Goal: Information Seeking & Learning: Learn about a topic

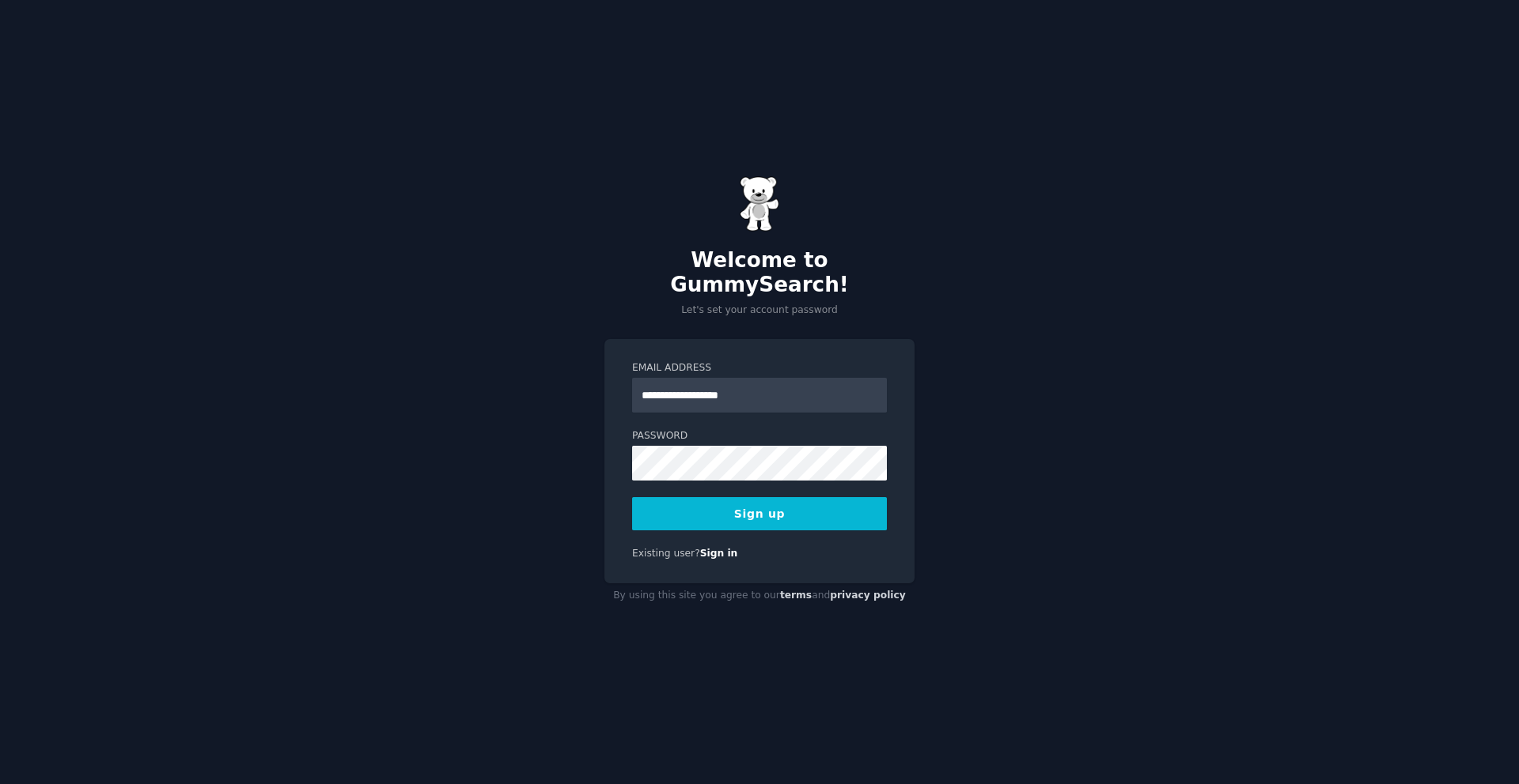
type input "**********"
click at [632, 497] on button "Sign up" at bounding box center [759, 514] width 255 height 33
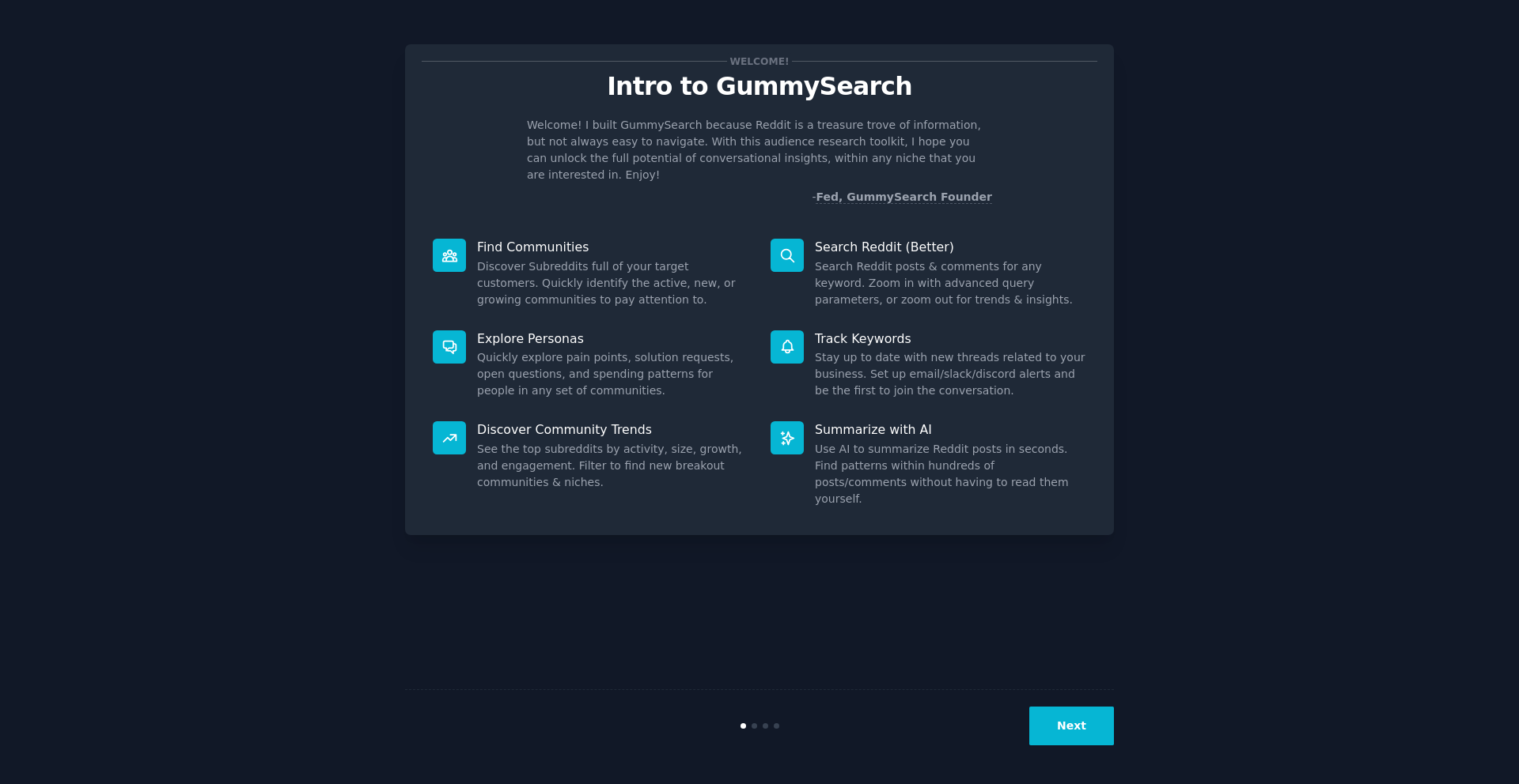
click at [1063, 715] on button "Next" at bounding box center [1071, 726] width 85 height 39
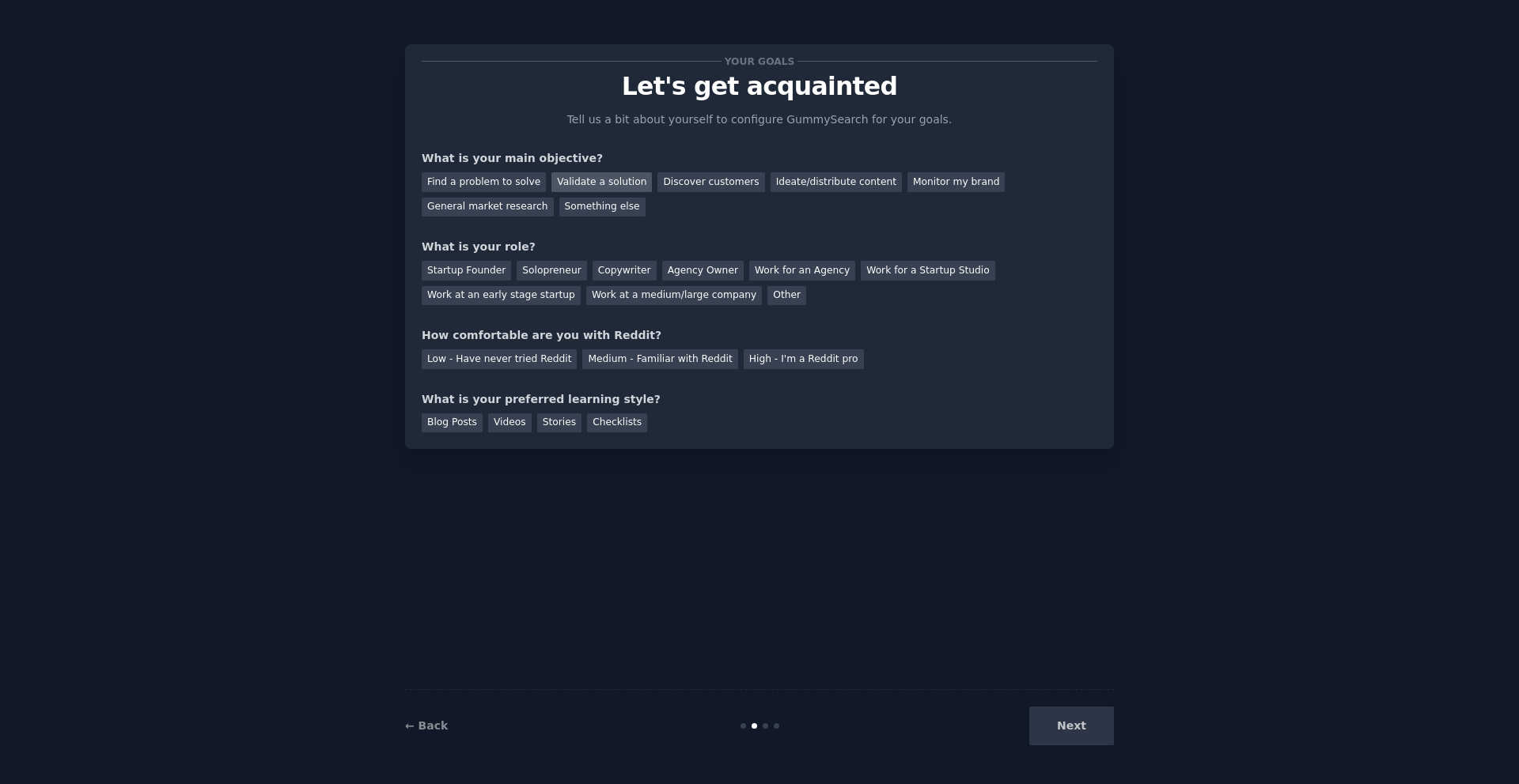
click at [605, 182] on div "Validate a solution" at bounding box center [601, 182] width 100 height 20
click at [658, 181] on div "Discover customers" at bounding box center [711, 182] width 107 height 20
click at [471, 266] on div "Startup Founder" at bounding box center [466, 271] width 90 height 20
click at [544, 359] on div "Low - Have never tried Reddit" at bounding box center [498, 360] width 155 height 20
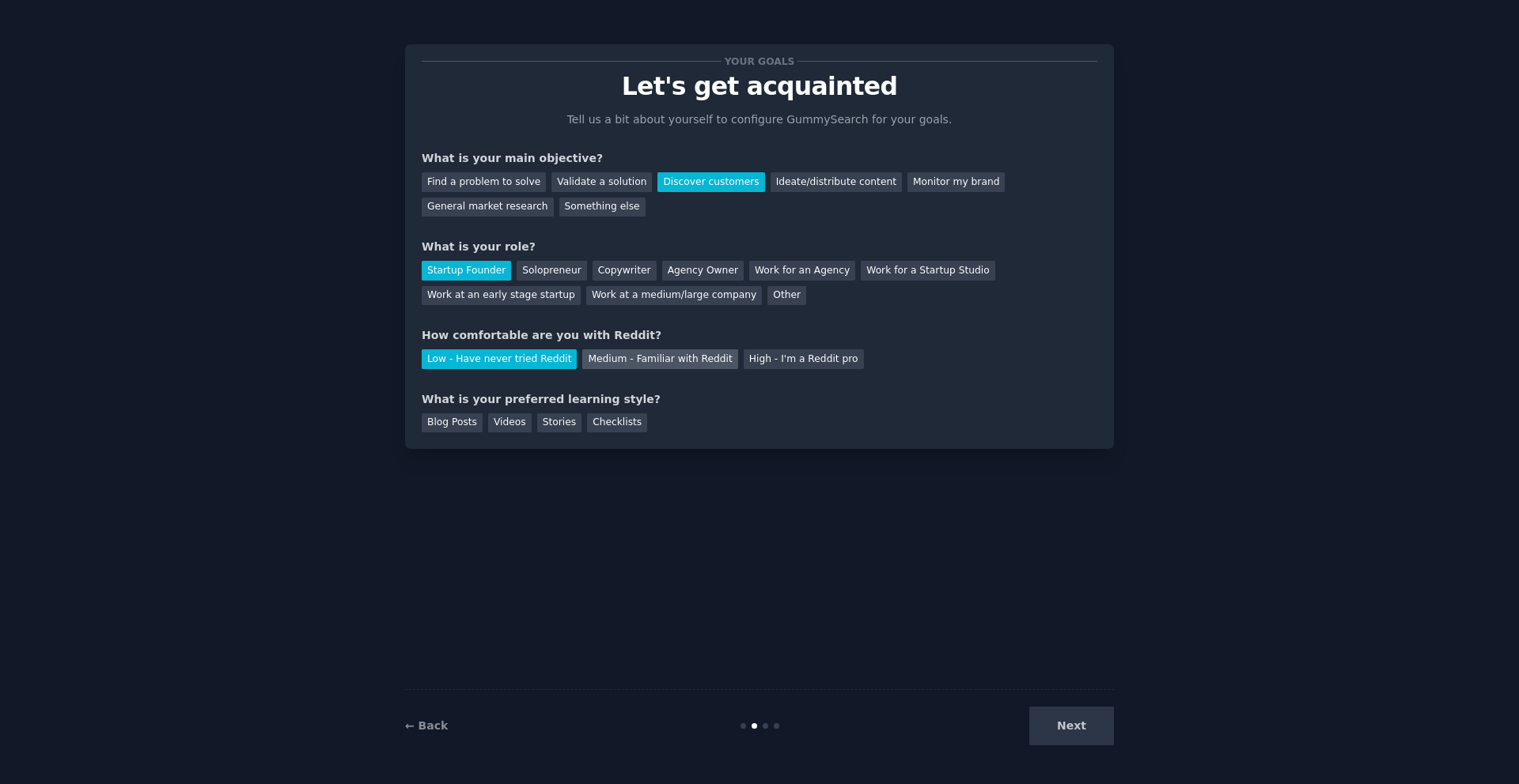
click at [628, 360] on div "Medium - Familiar with Reddit" at bounding box center [659, 360] width 155 height 20
click at [1073, 741] on div "Next" at bounding box center [995, 726] width 236 height 39
click at [1075, 724] on div "Next" at bounding box center [995, 726] width 236 height 39
click at [451, 424] on div "Blog Posts" at bounding box center [451, 423] width 61 height 20
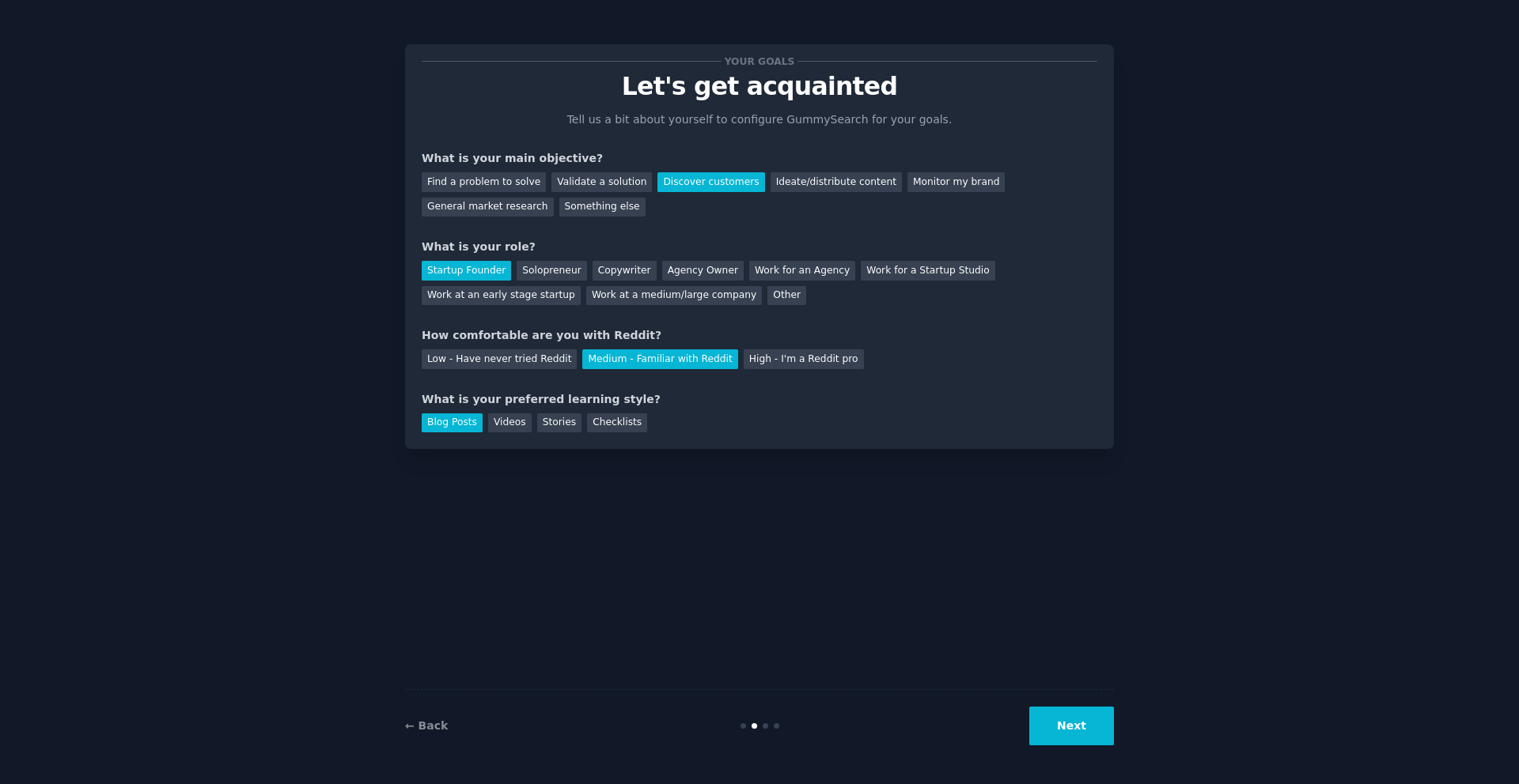
click at [1075, 720] on button "Next" at bounding box center [1071, 726] width 85 height 39
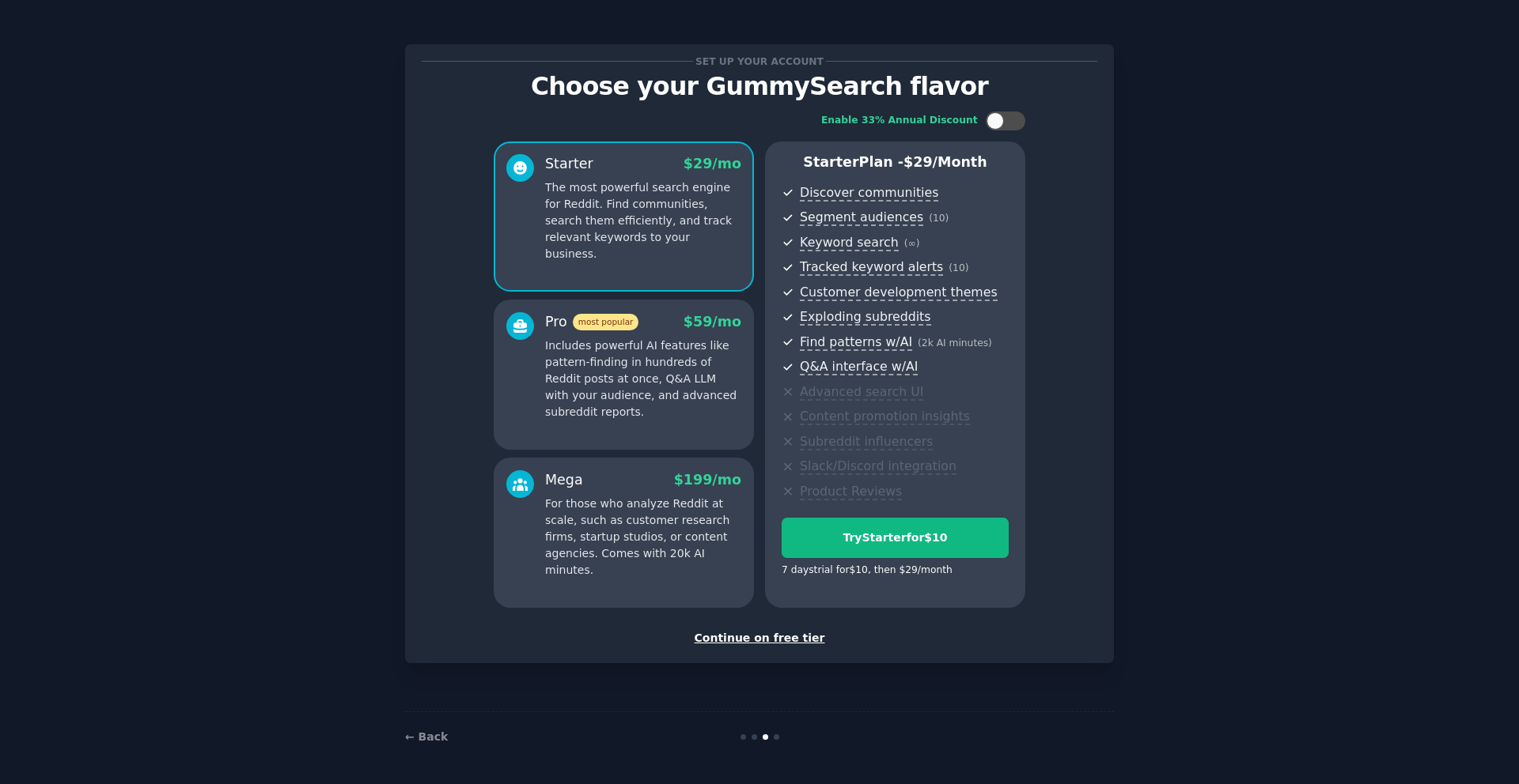
click at [770, 642] on div "Continue on free tier" at bounding box center [759, 638] width 676 height 17
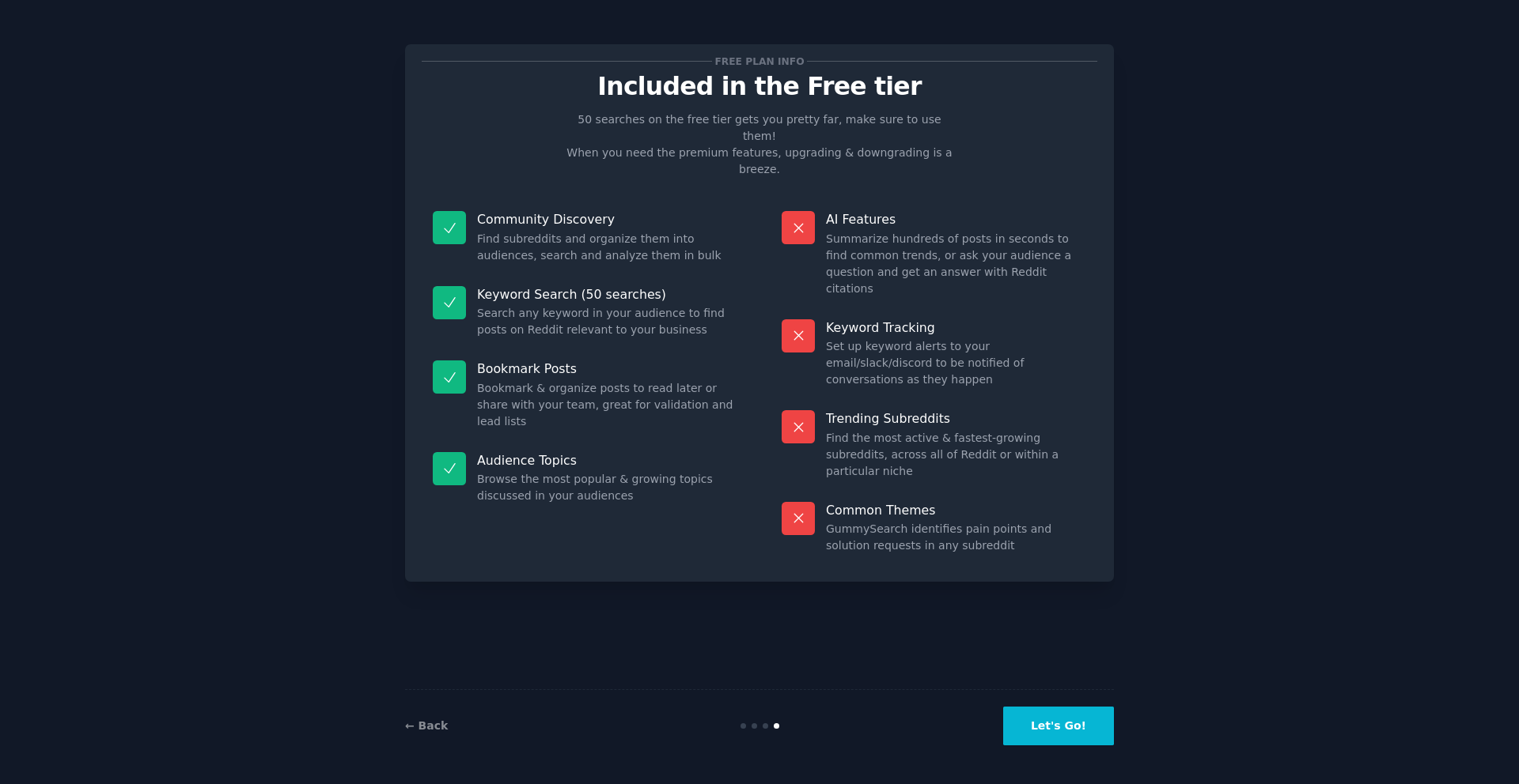
click at [1057, 738] on button "Let's Go!" at bounding box center [1059, 726] width 111 height 39
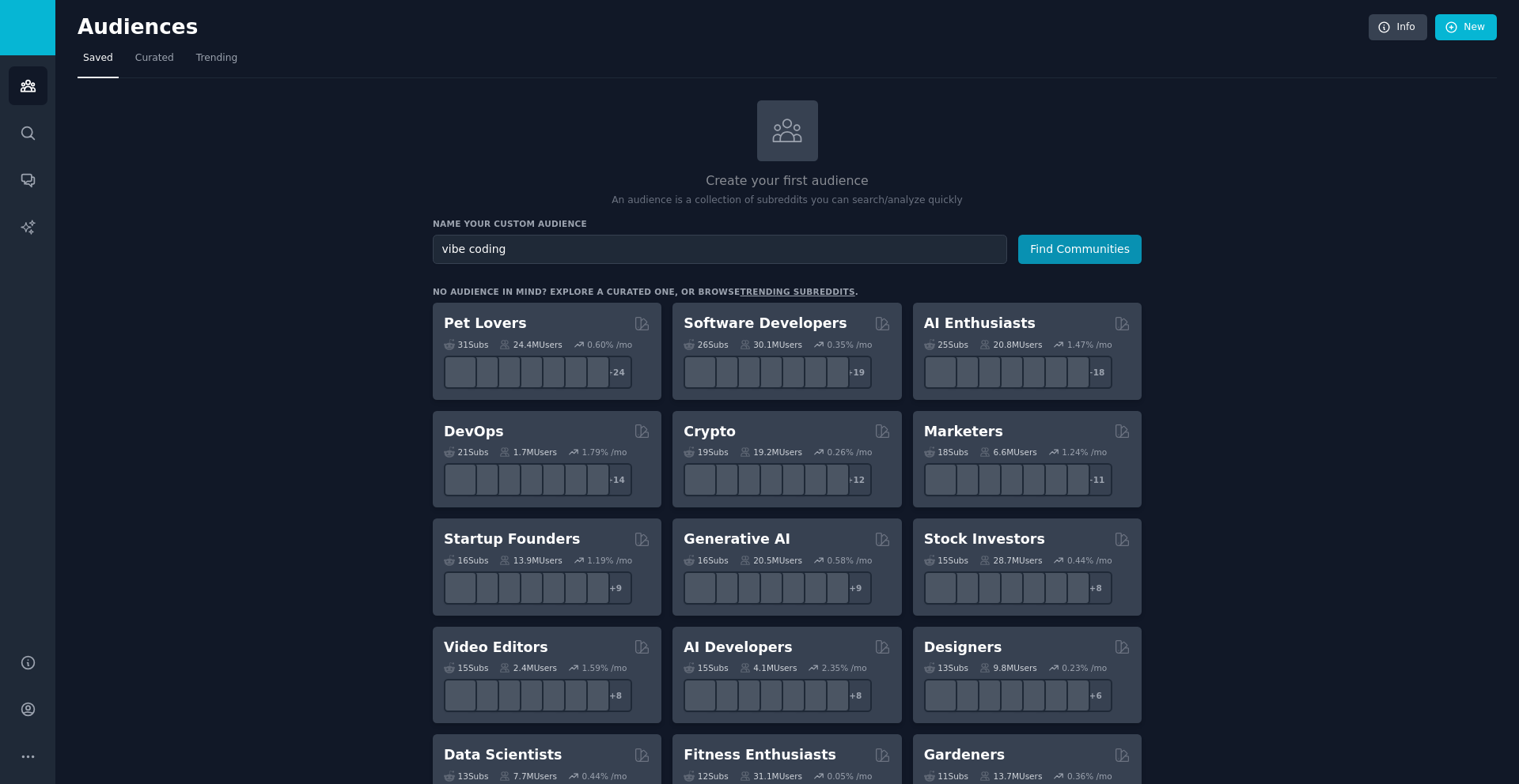
type input "vibe coding"
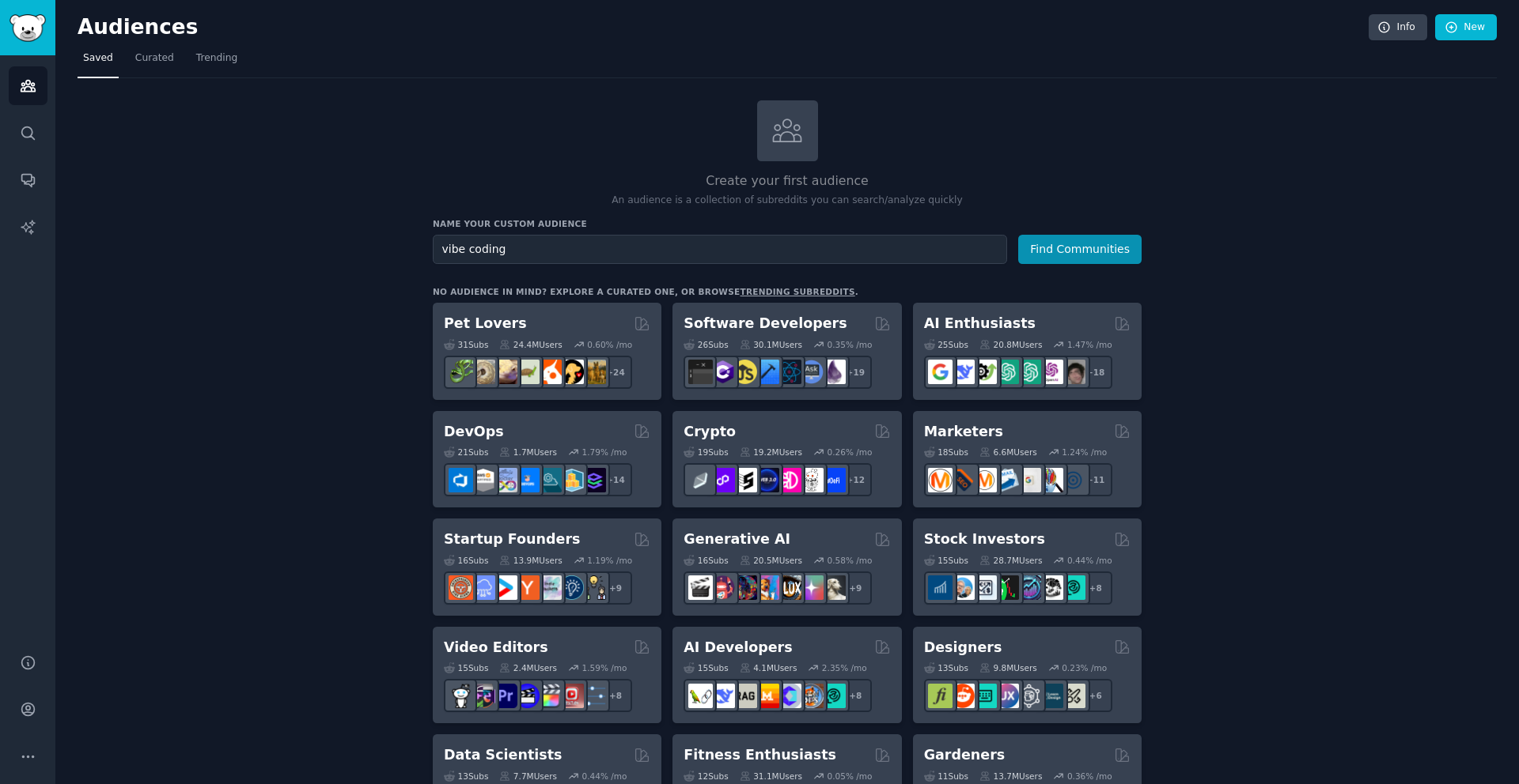
click at [1018, 235] on button "Find Communities" at bounding box center [1080, 249] width 124 height 29
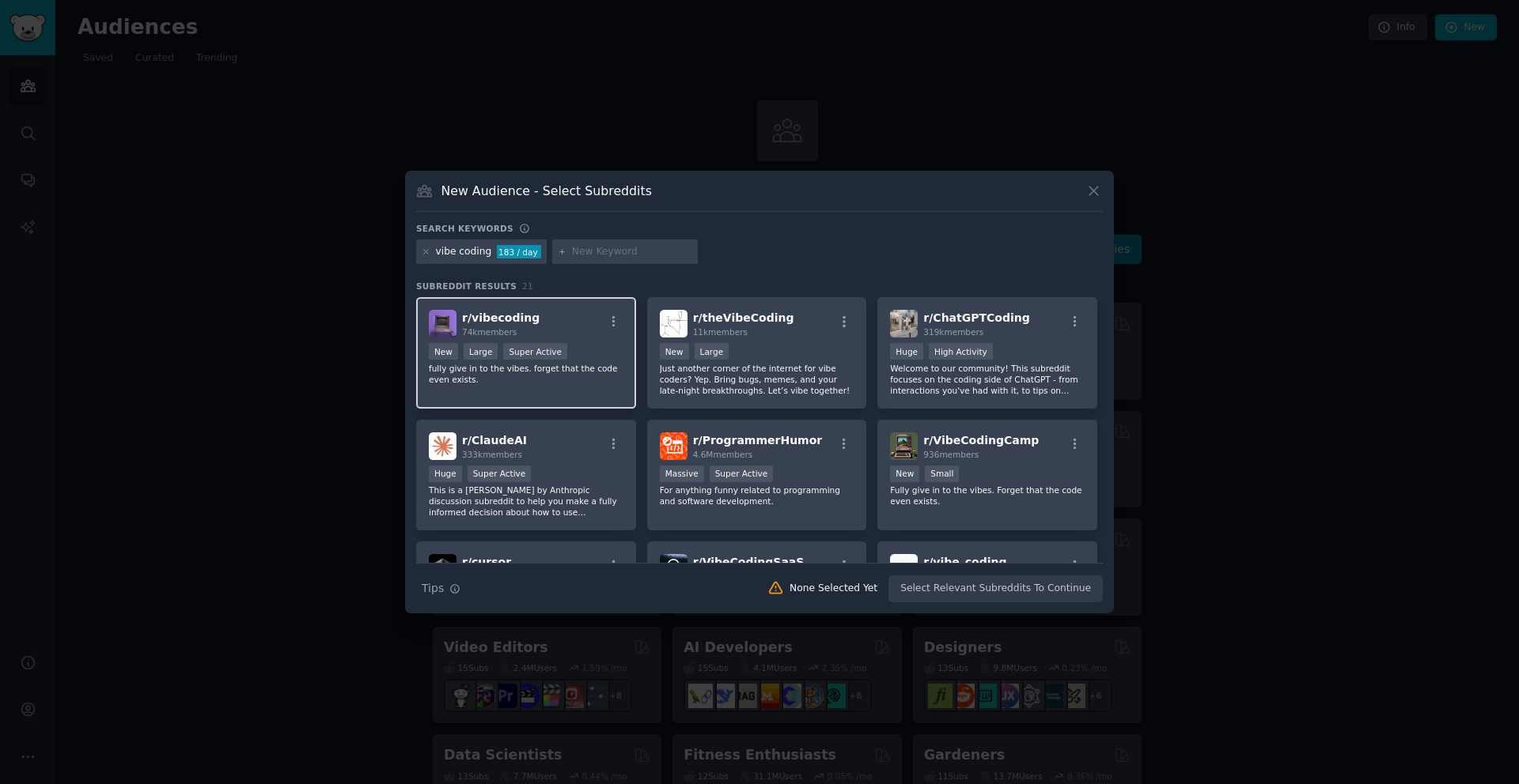
click at [563, 322] on div "r/ vibecoding 74k members" at bounding box center [526, 323] width 195 height 27
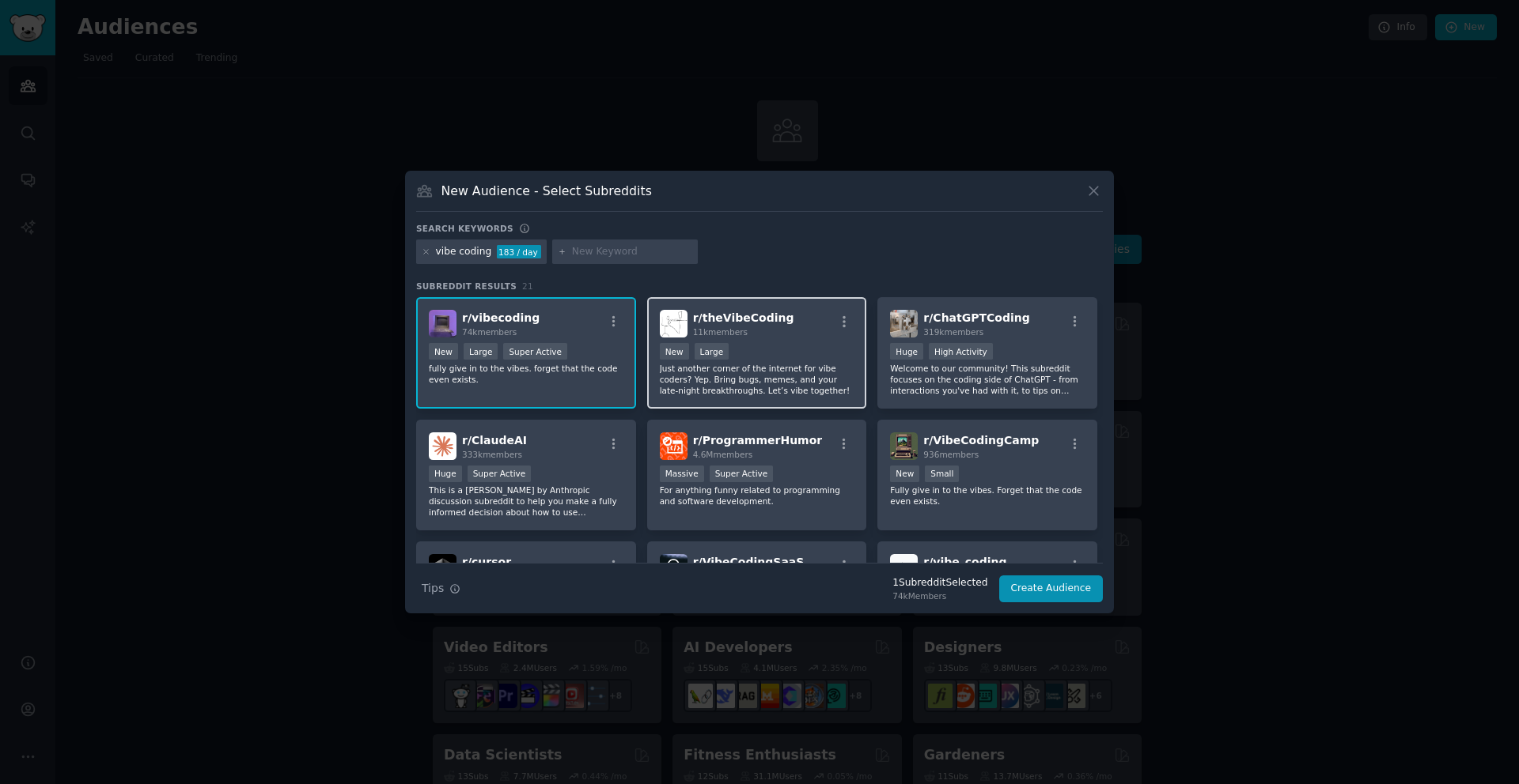
click at [780, 317] on div "r/ theVibeCoding 11k members" at bounding box center [757, 323] width 195 height 27
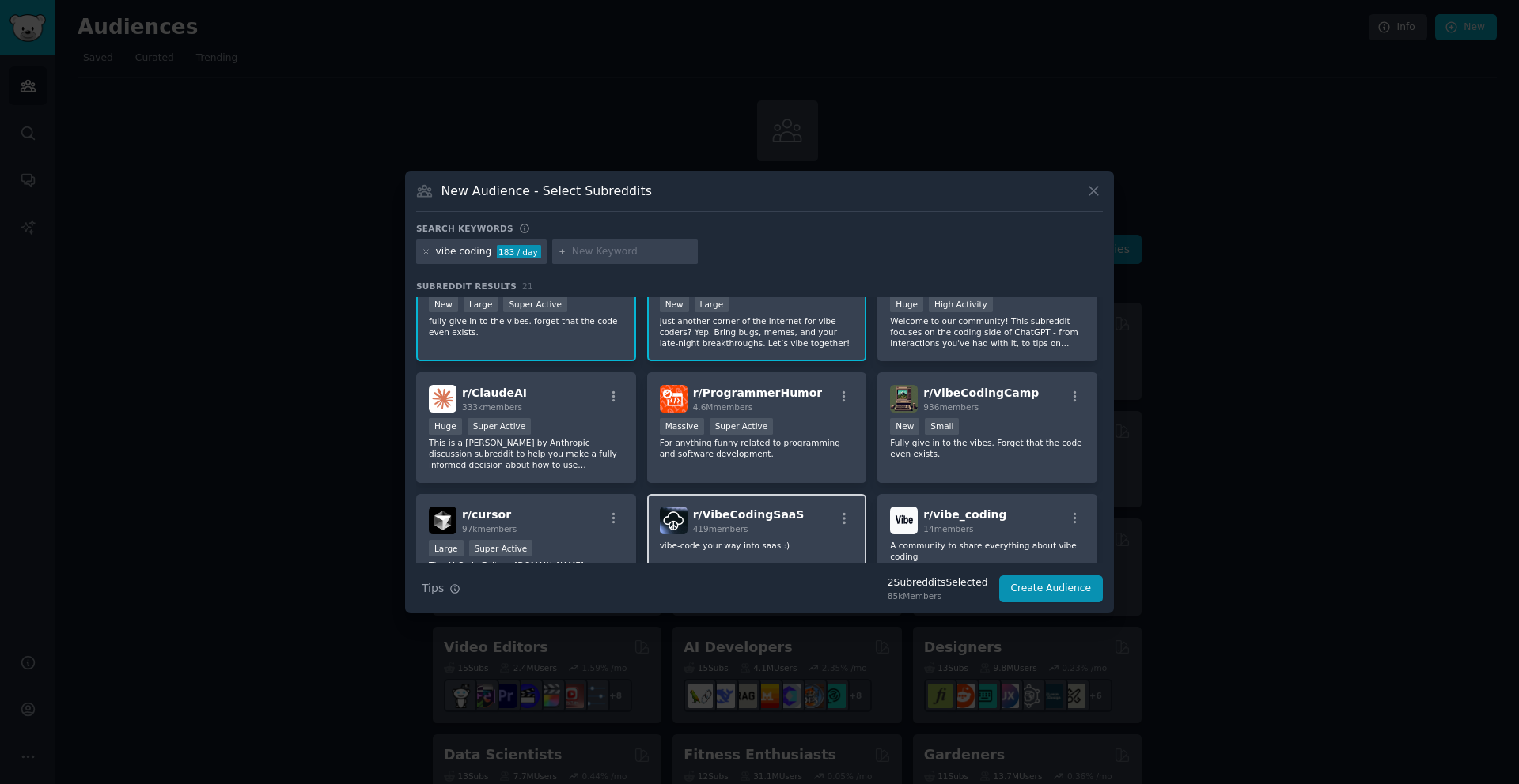
scroll to position [48, 0]
click at [718, 506] on h2 "r/ VibeCodingSaaS 419 members" at bounding box center [749, 520] width 112 height 27
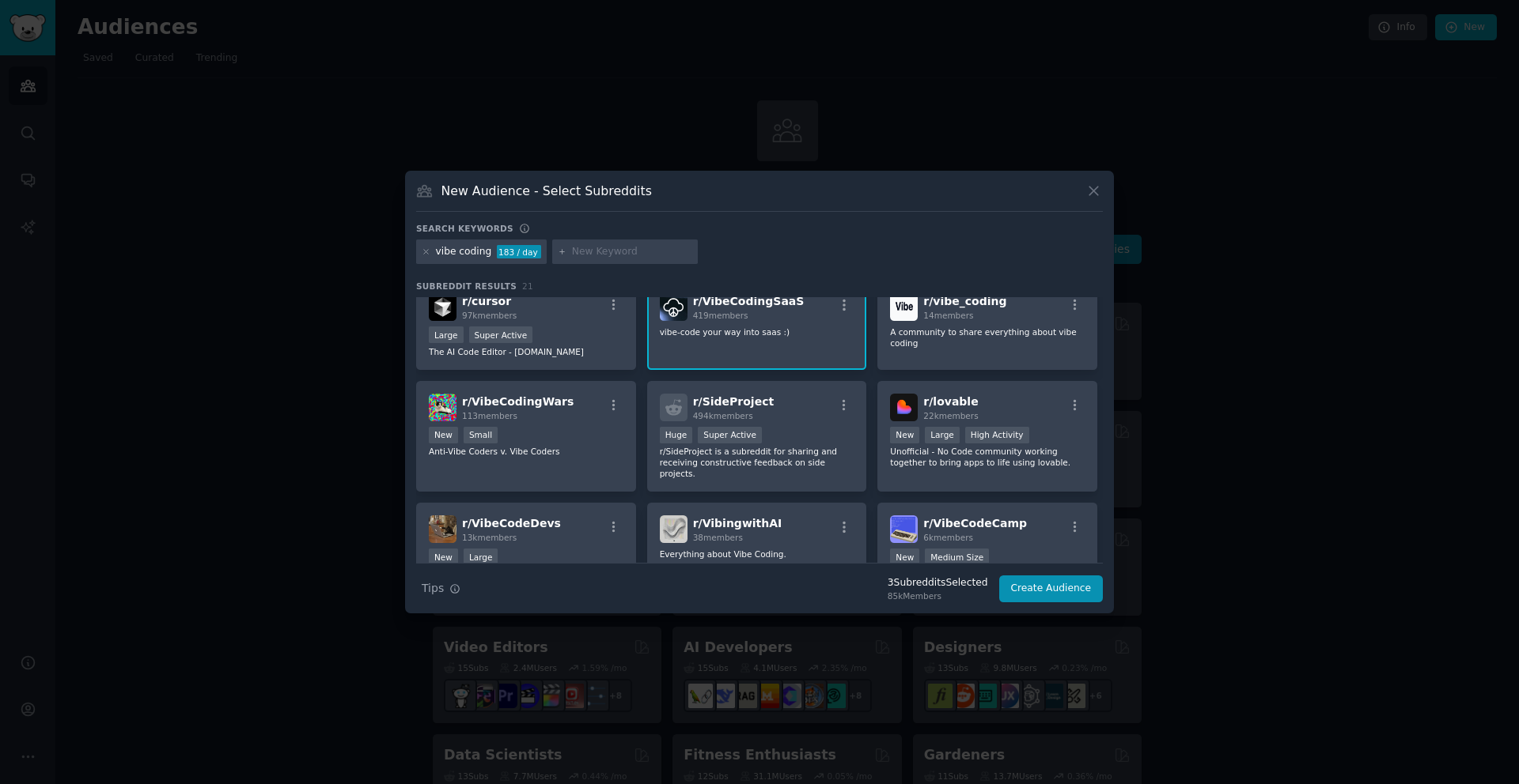
scroll to position [269, 0]
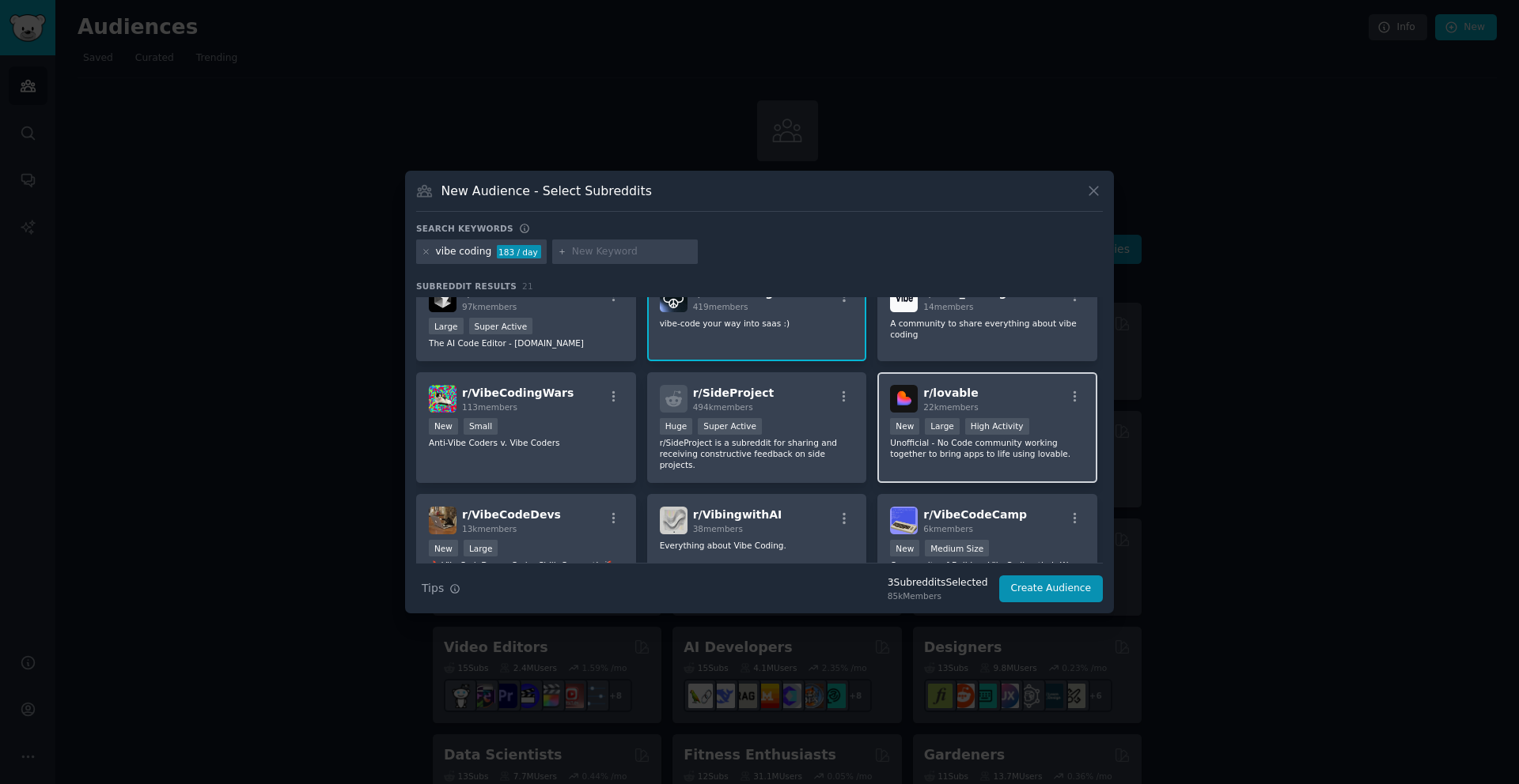
click at [993, 395] on div "r/ lovable 22k members" at bounding box center [987, 399] width 195 height 27
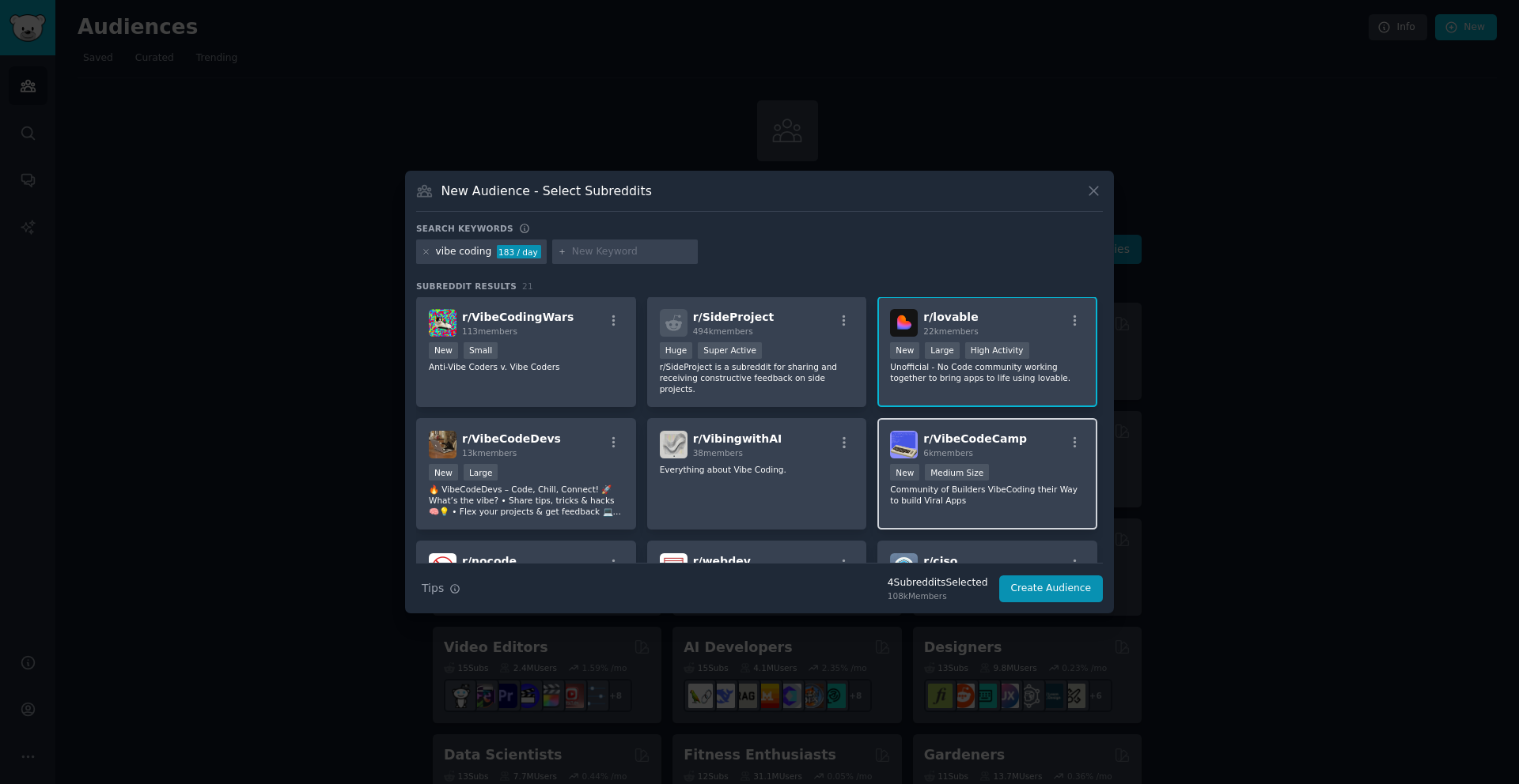
click at [1022, 441] on div "r/ VibeCodeCamp 6k members" at bounding box center [987, 444] width 195 height 27
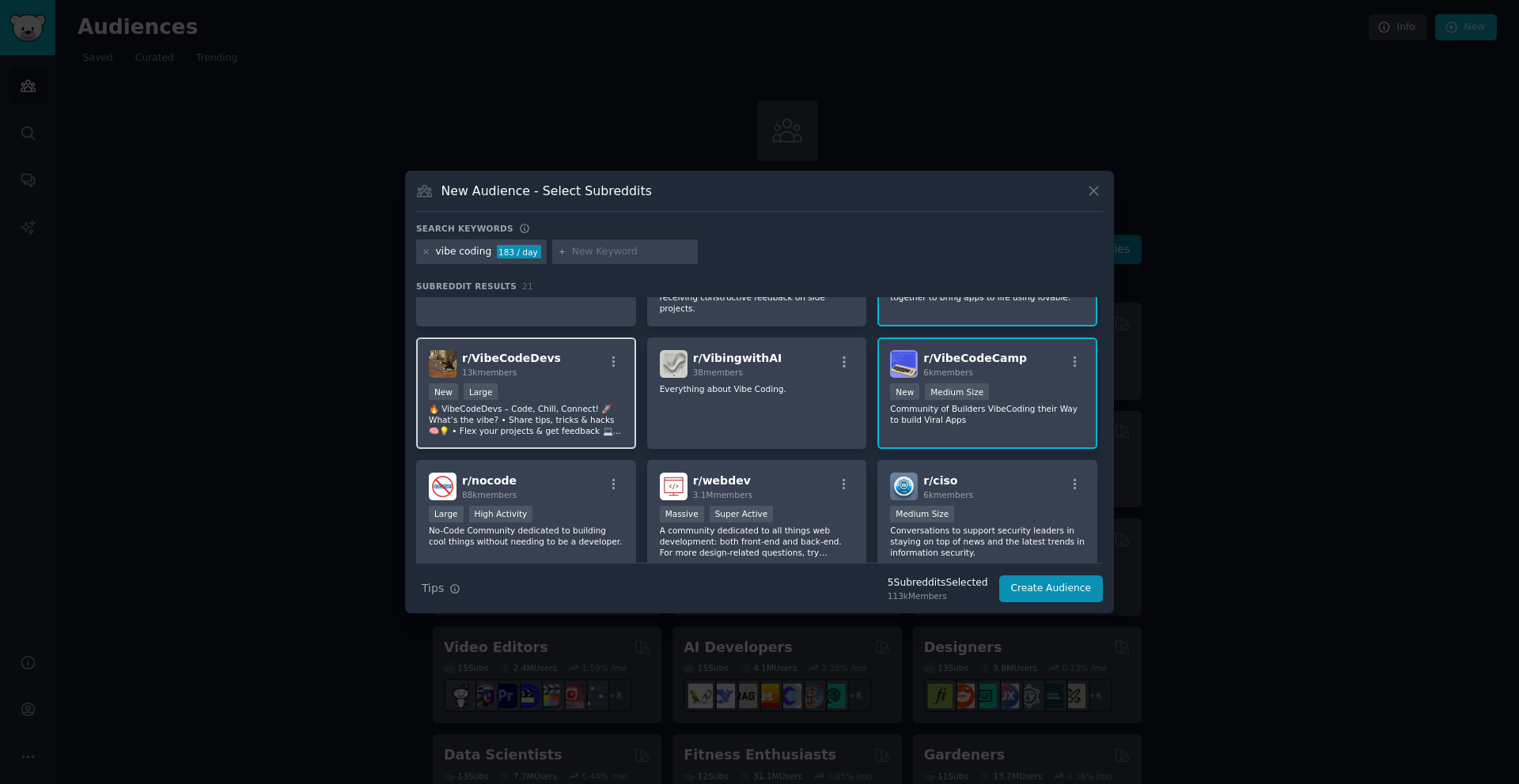
scroll to position [440, 0]
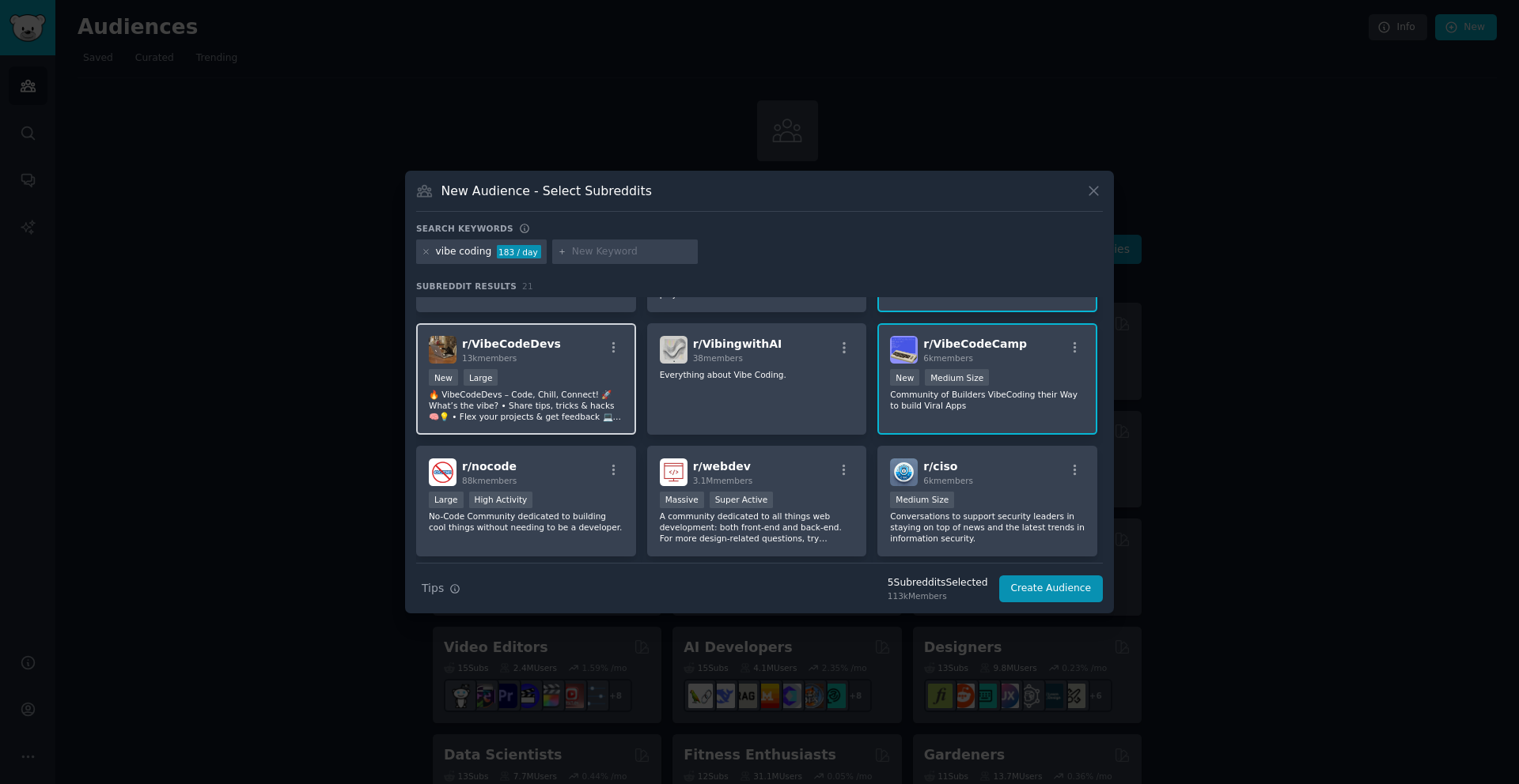
click at [559, 468] on div "r/ nocode 88k members" at bounding box center [526, 472] width 195 height 27
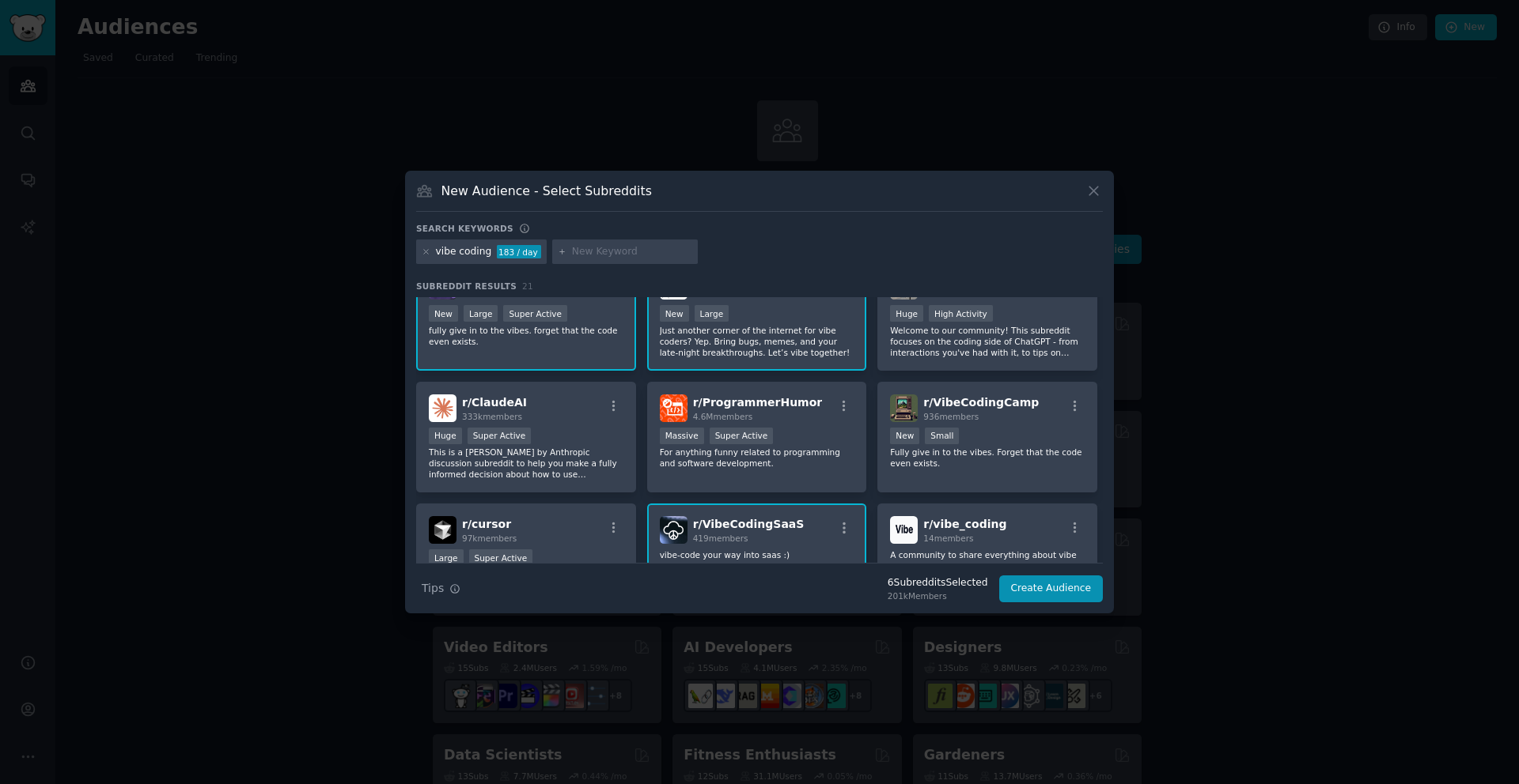
scroll to position [0, 0]
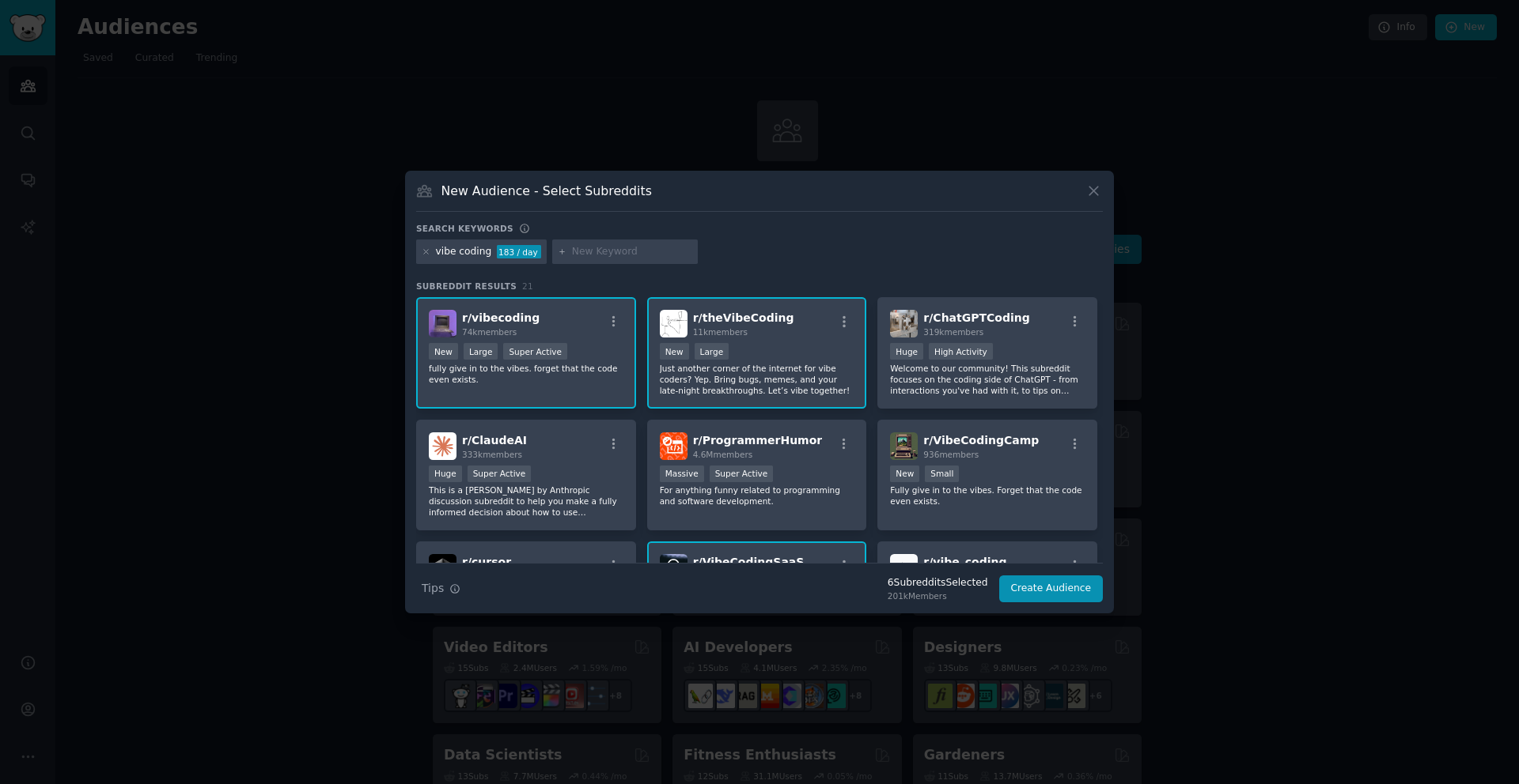
click at [613, 245] on input "text" at bounding box center [632, 252] width 120 height 14
type input "nocode"
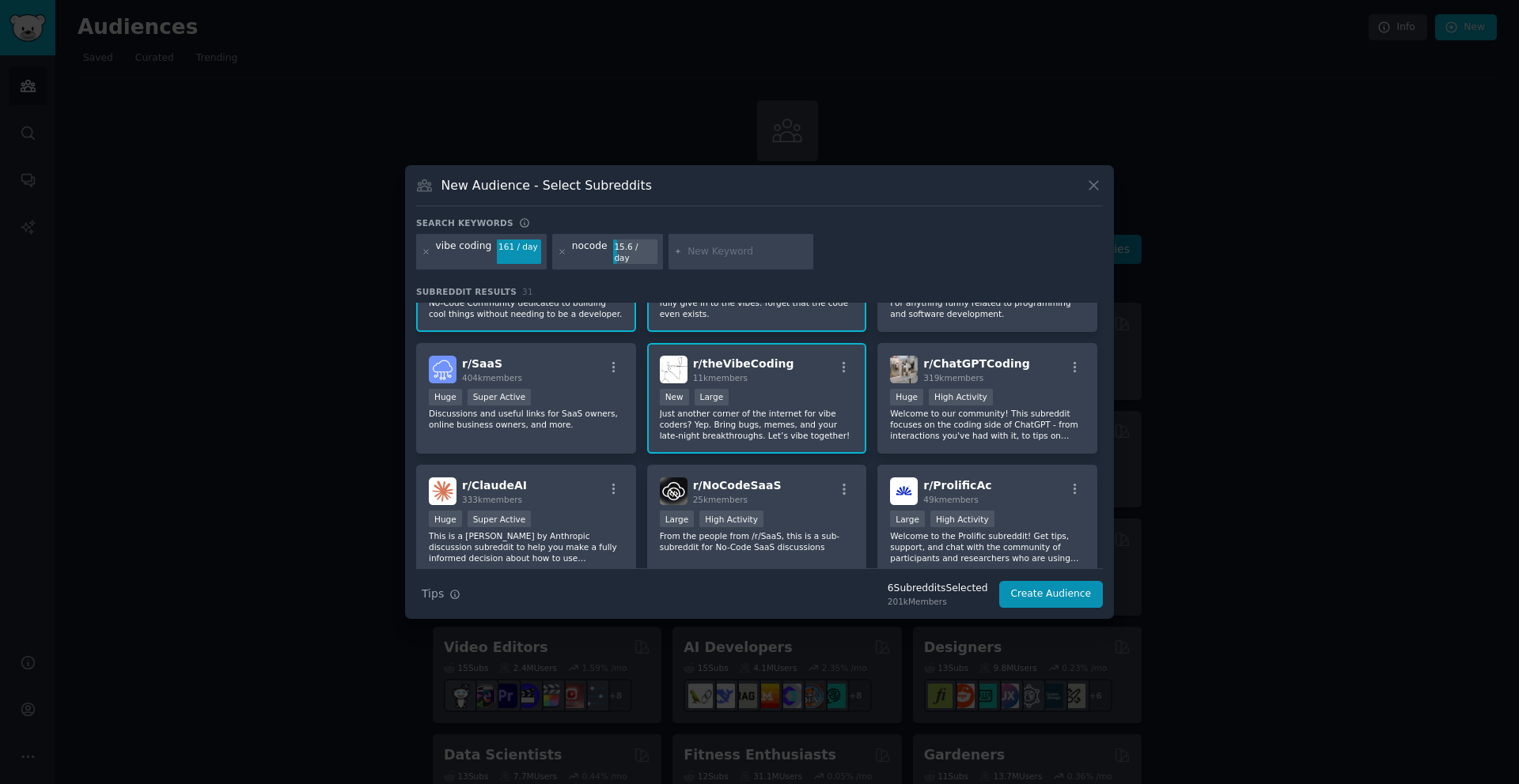
scroll to position [80, 0]
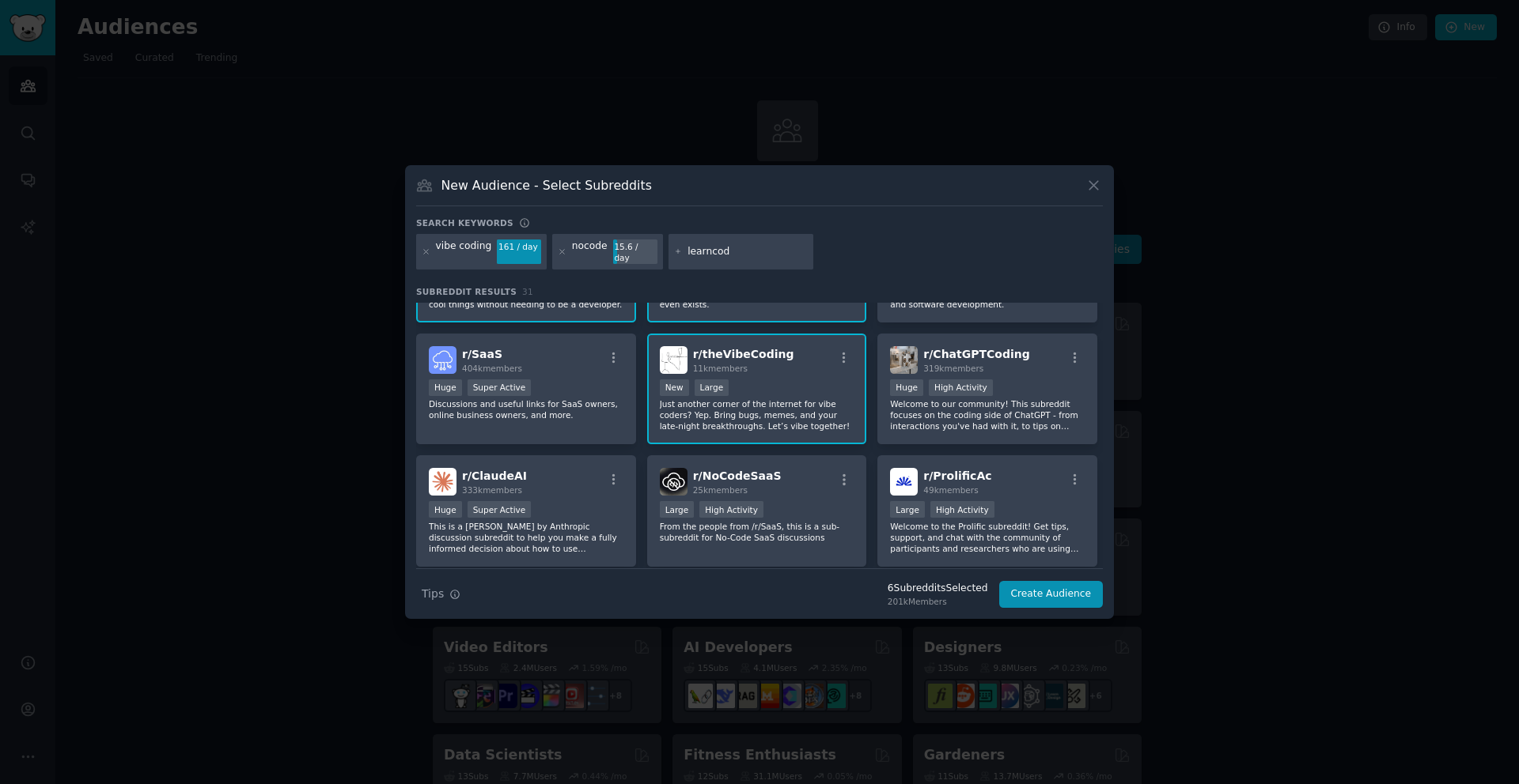
type input "learncode"
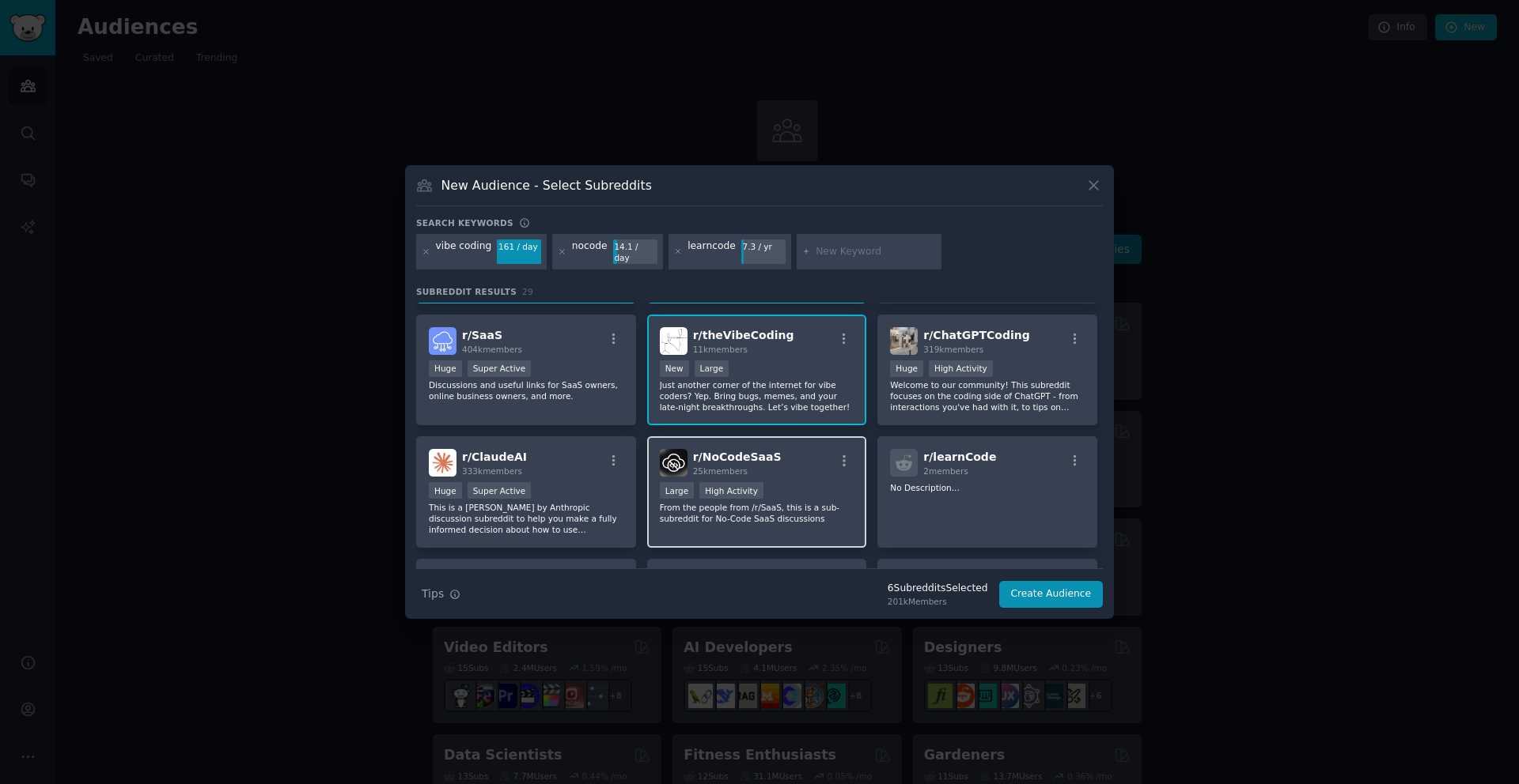
scroll to position [195, 0]
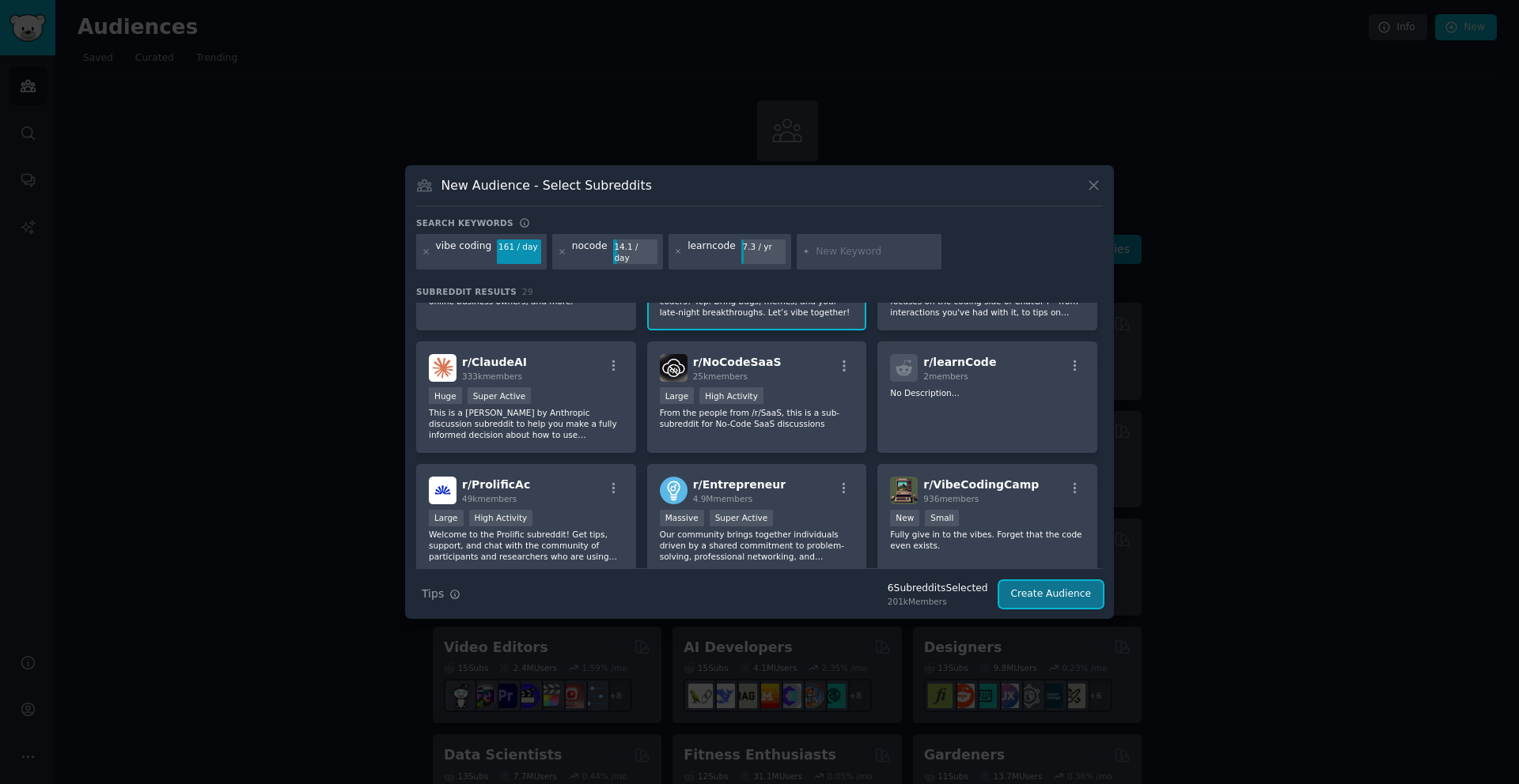
click at [1033, 586] on button "Create Audience" at bounding box center [1051, 594] width 104 height 27
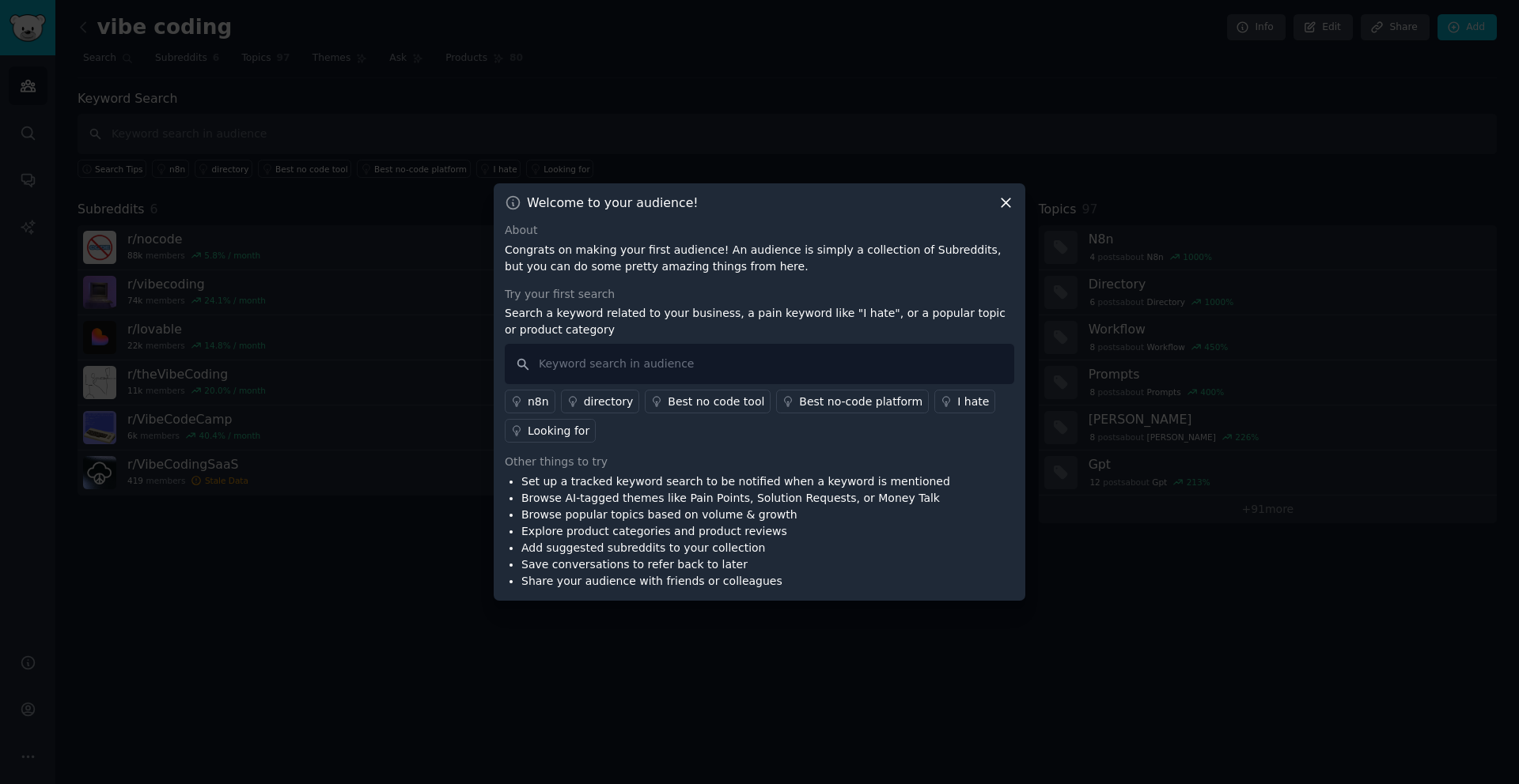
click at [538, 400] on div "n8n" at bounding box center [538, 402] width 22 height 17
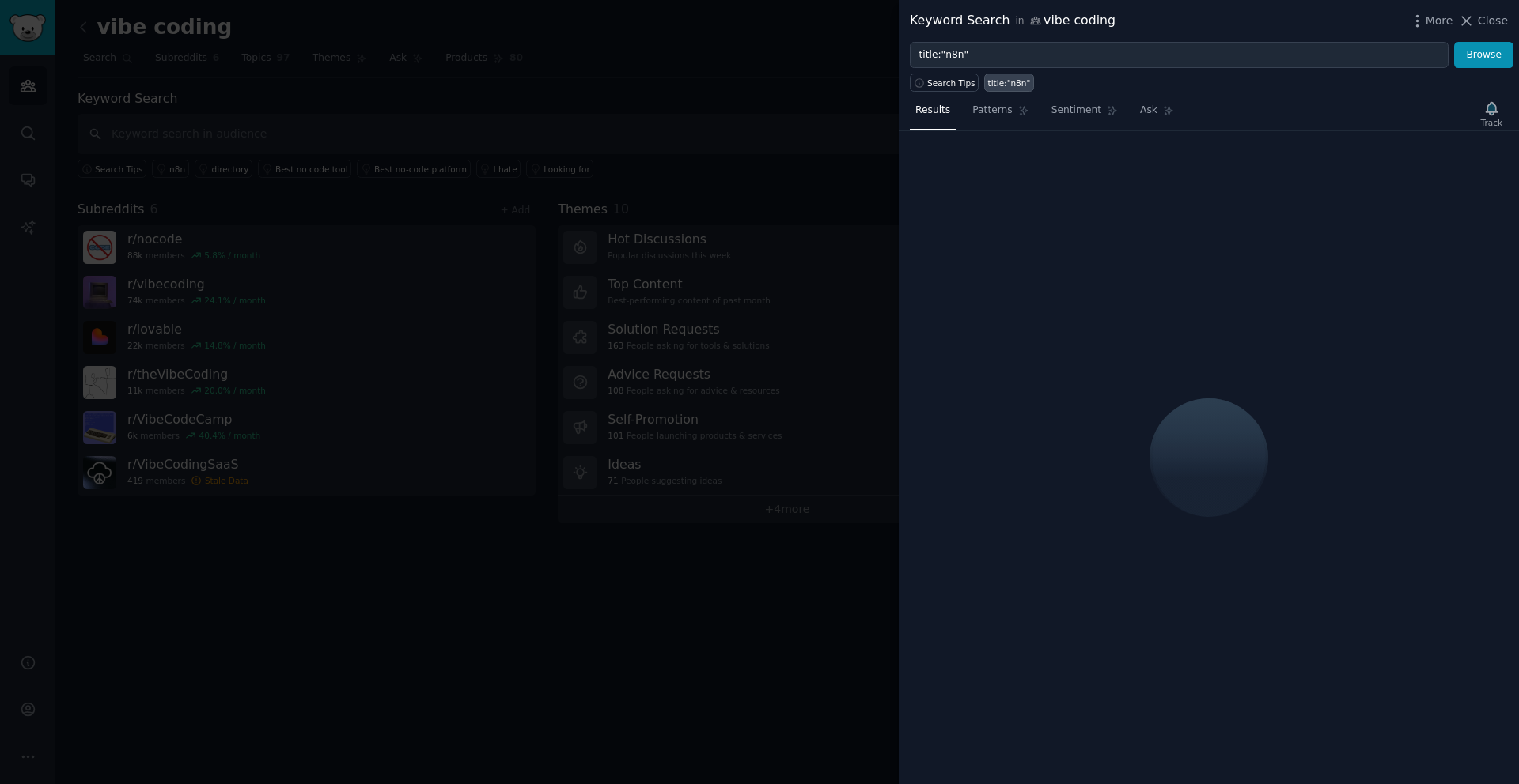
click at [880, 133] on div at bounding box center [760, 392] width 1519 height 784
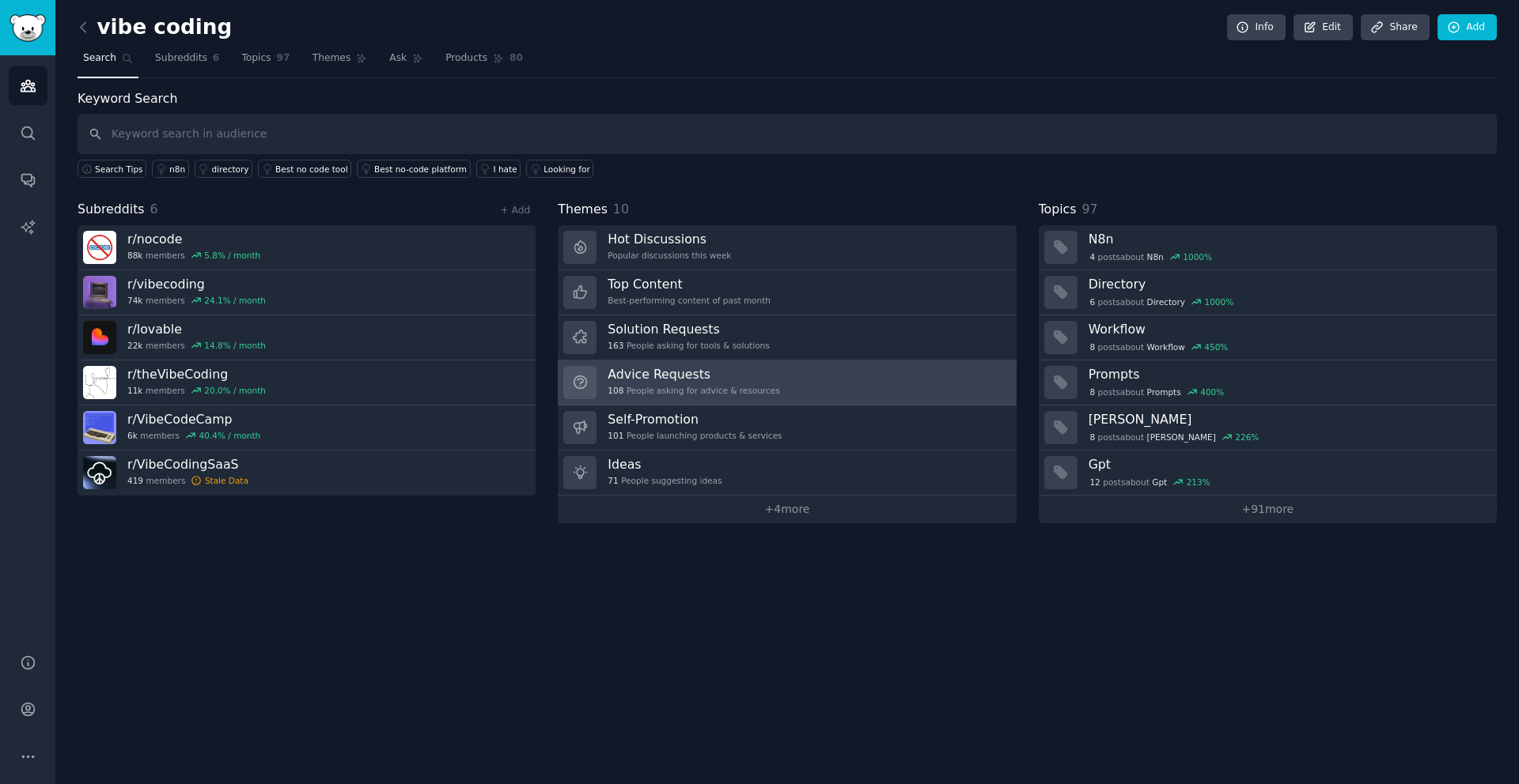
click at [830, 380] on link "Advice Requests 108 People asking for advice & resources" at bounding box center [787, 383] width 458 height 45
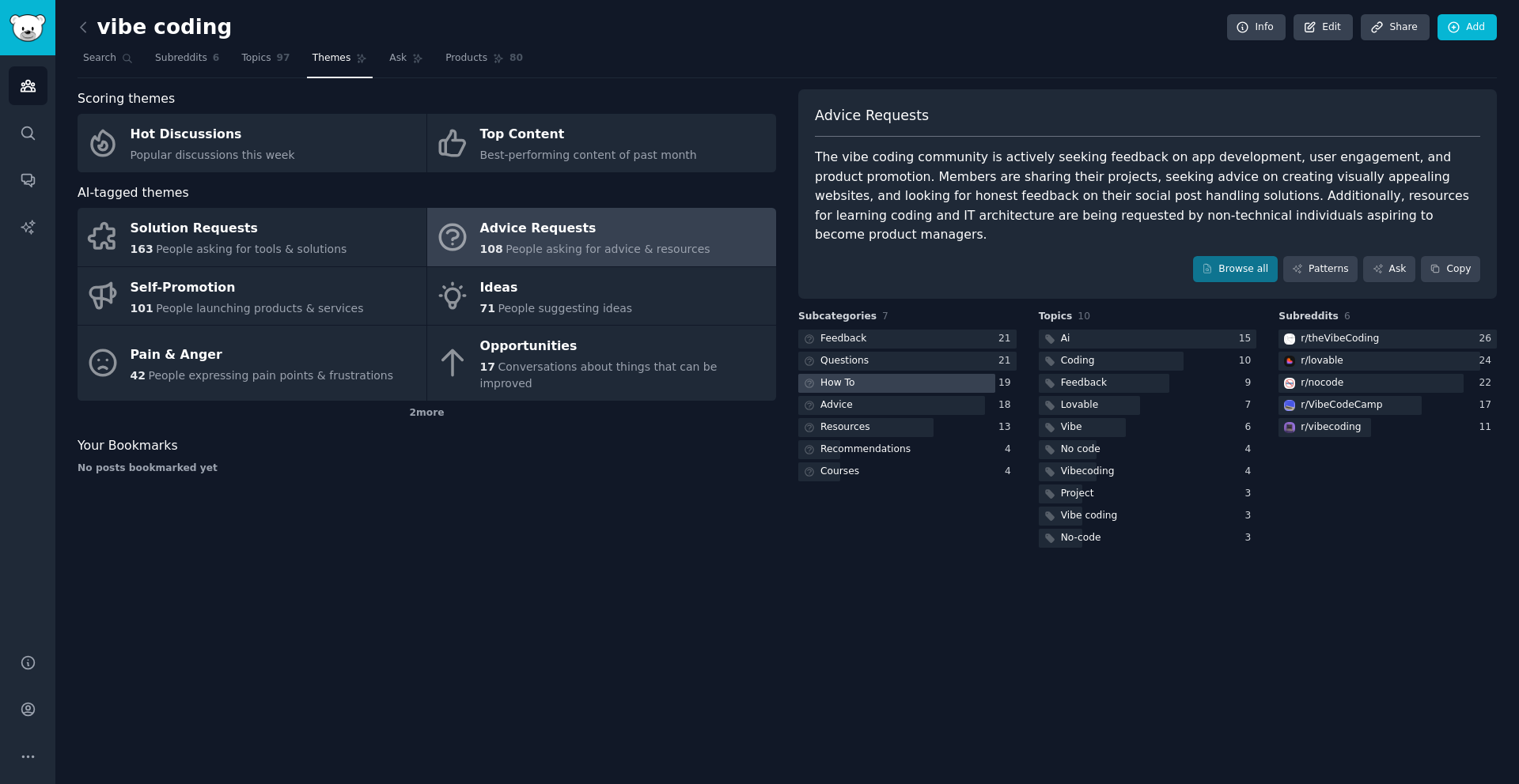
click at [935, 374] on div at bounding box center [896, 384] width 197 height 20
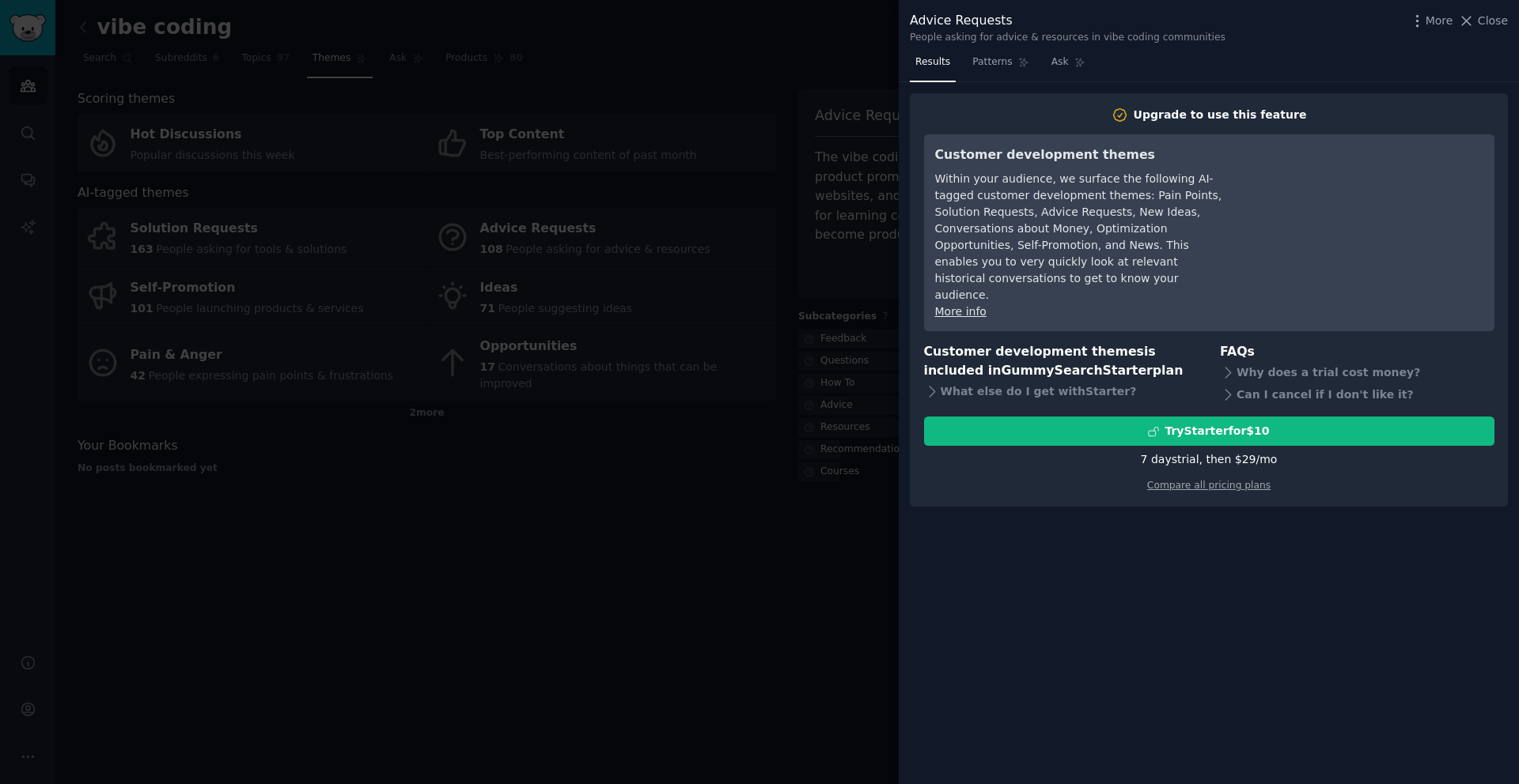
click at [674, 559] on div at bounding box center [760, 392] width 1519 height 784
